Goal: Complete application form

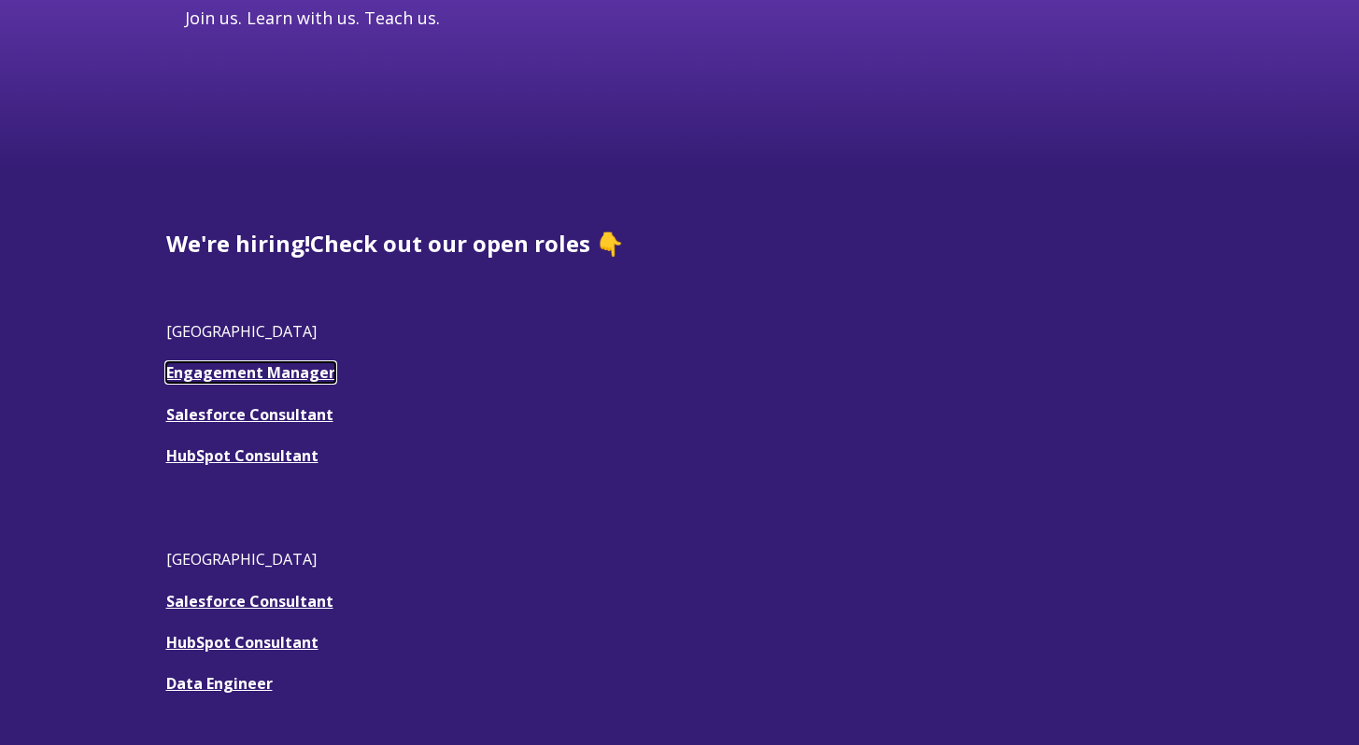
click at [302, 375] on link "Engagement Manager" at bounding box center [250, 372] width 169 height 21
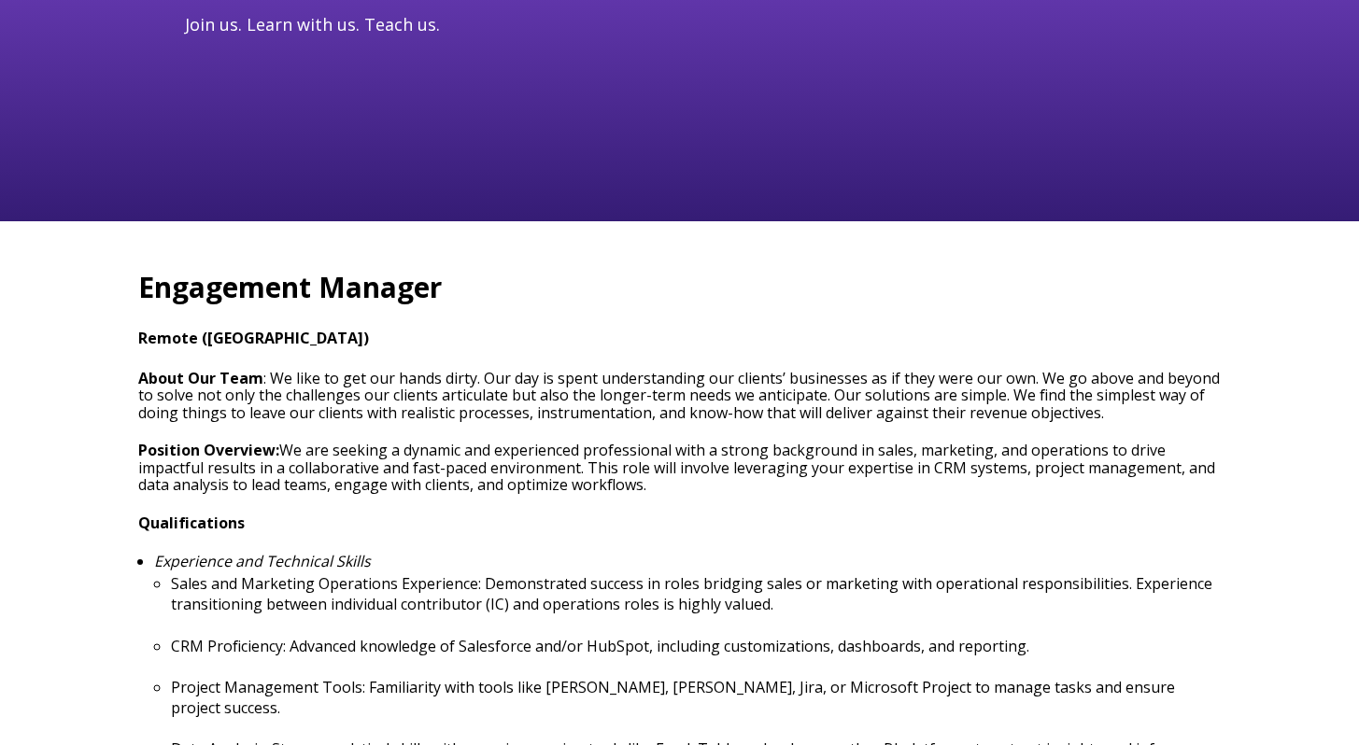
type input "[PERSON_NAME][EMAIL_ADDRESS][PERSON_NAME][DOMAIN_NAME]"
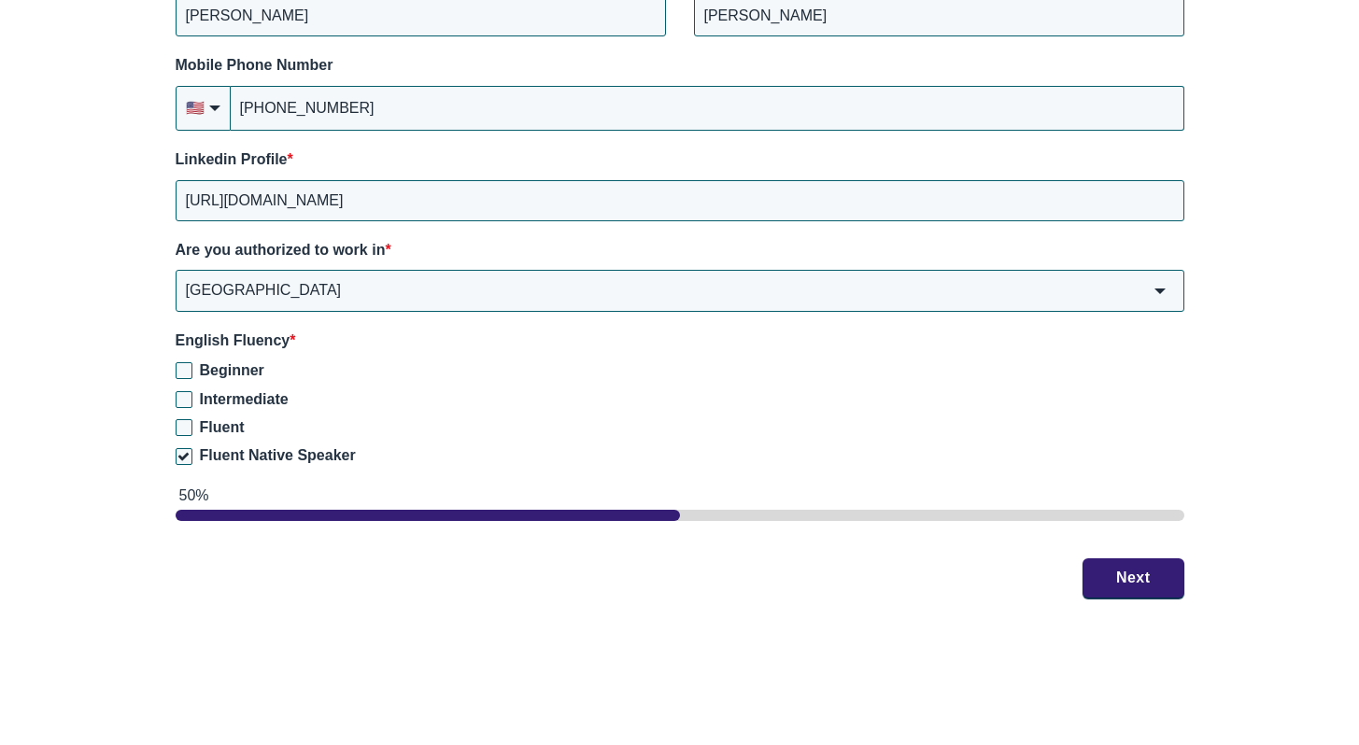
scroll to position [2877, 0]
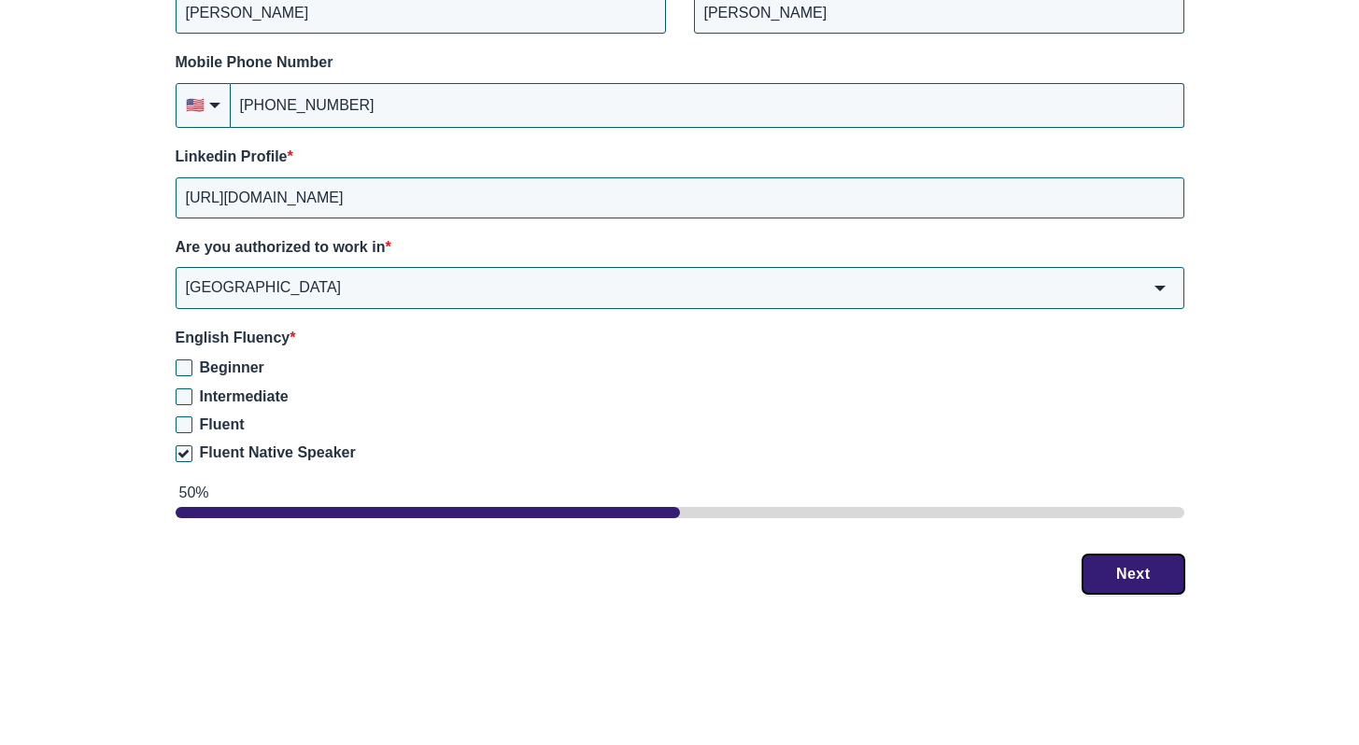
click at [1117, 555] on button "Next" at bounding box center [1134, 574] width 102 height 39
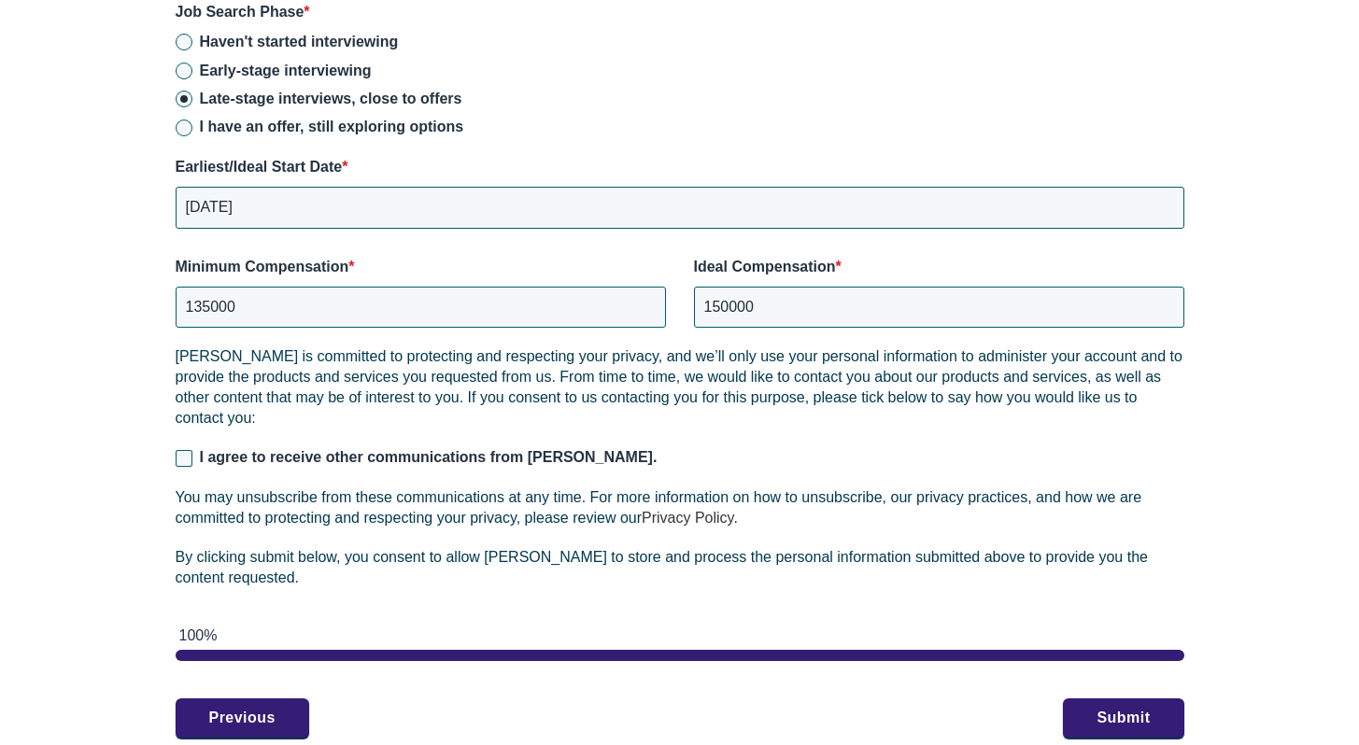
scroll to position [2947, 0]
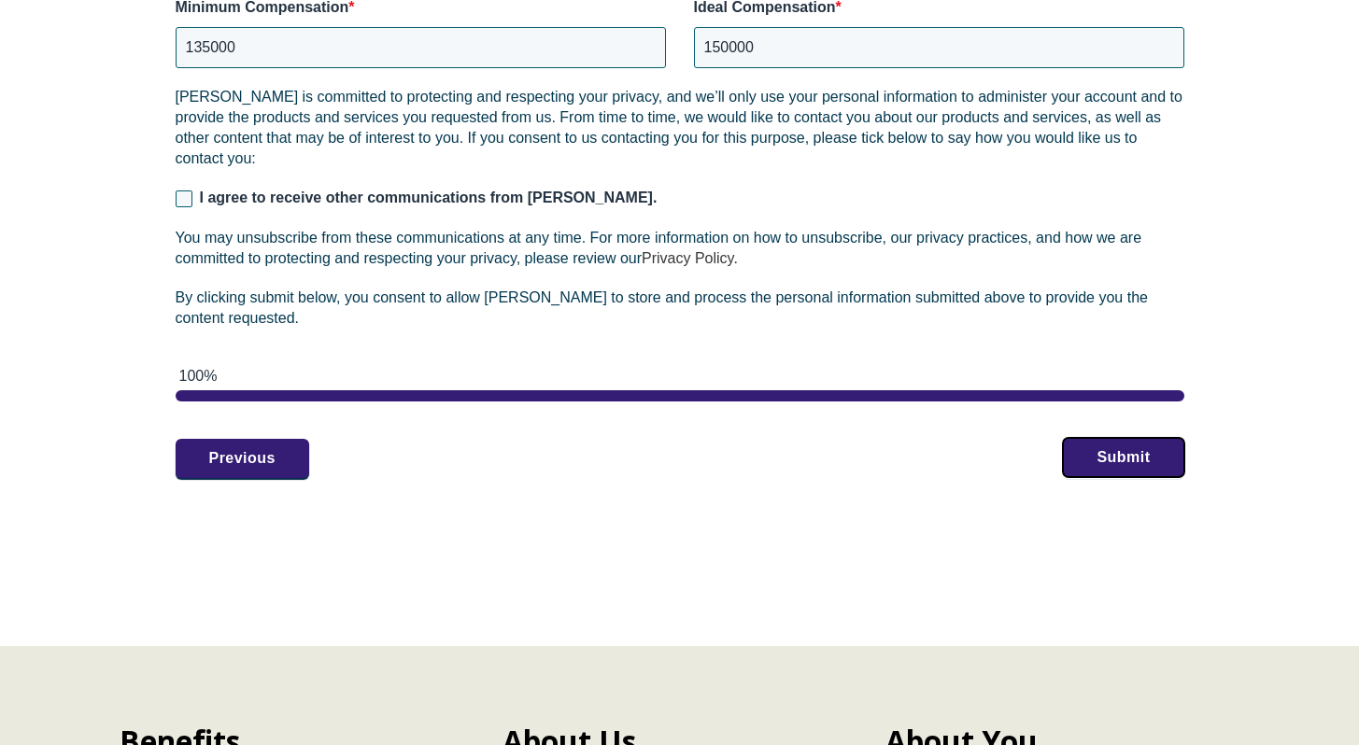
click at [1088, 440] on button "Submit" at bounding box center [1123, 457] width 120 height 39
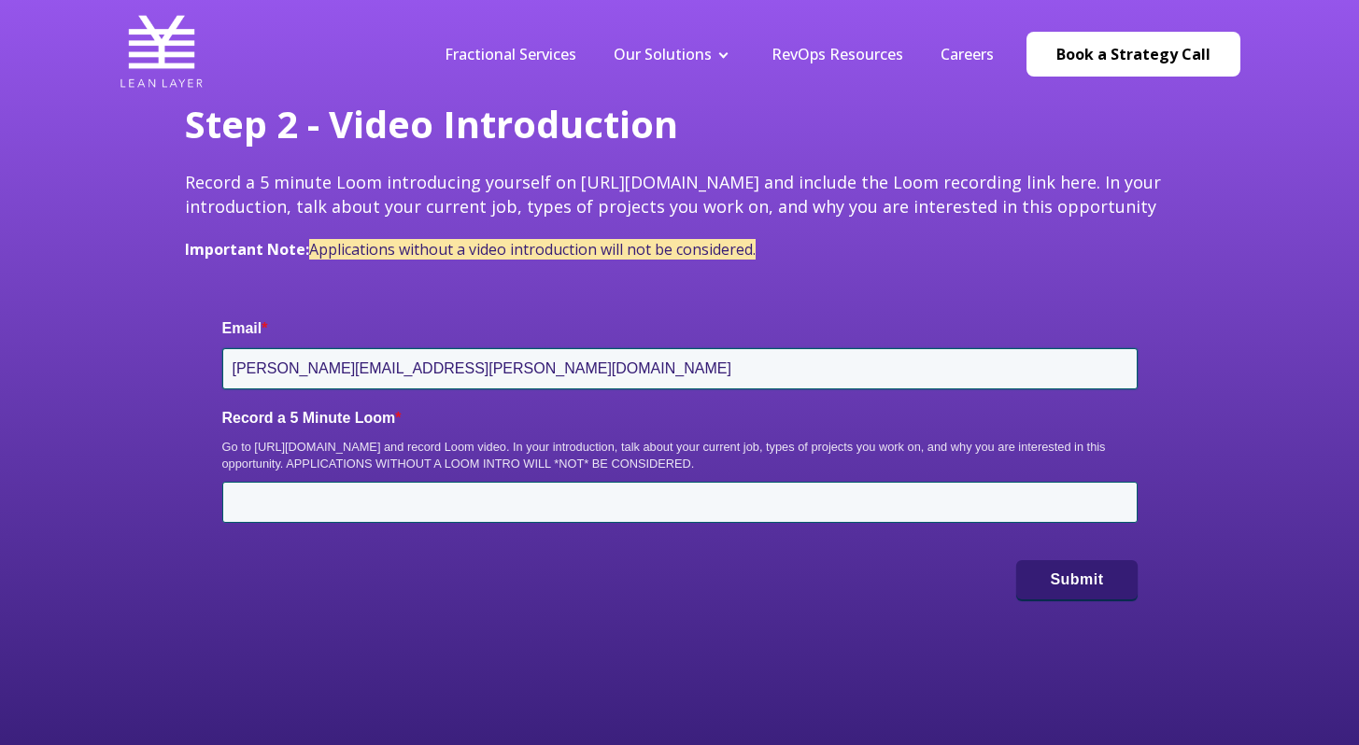
scroll to position [308, 0]
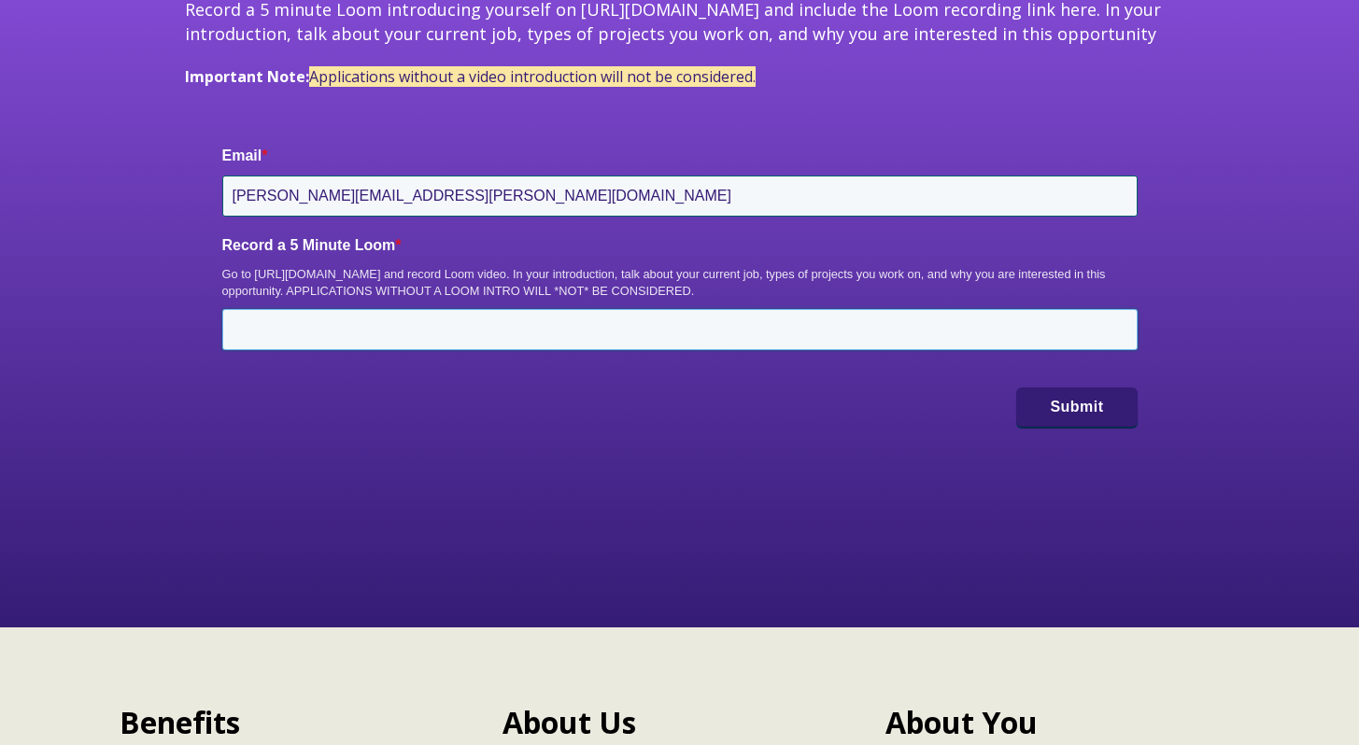
click at [509, 333] on input "Record a 5 Minute Loom *" at bounding box center [679, 329] width 915 height 41
